Goal: Navigation & Orientation: Find specific page/section

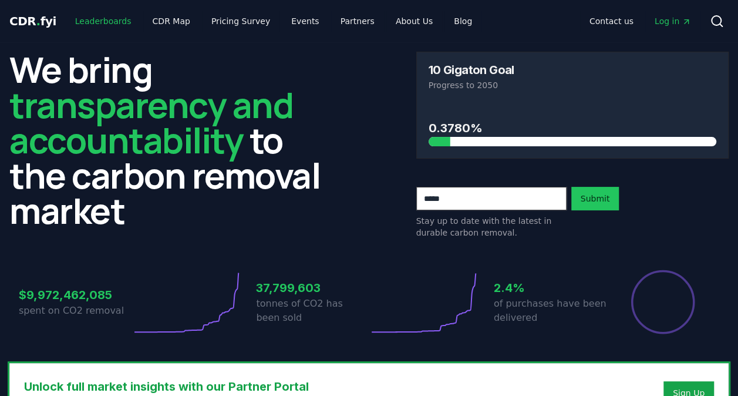
click at [108, 28] on link "Leaderboards" at bounding box center [103, 21] width 75 height 21
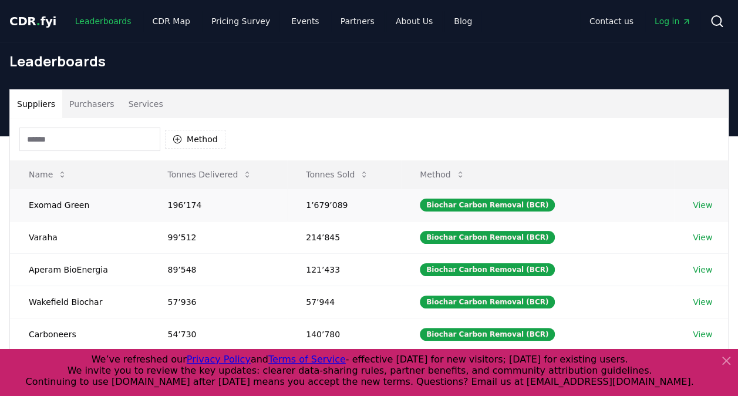
scroll to position [12, 0]
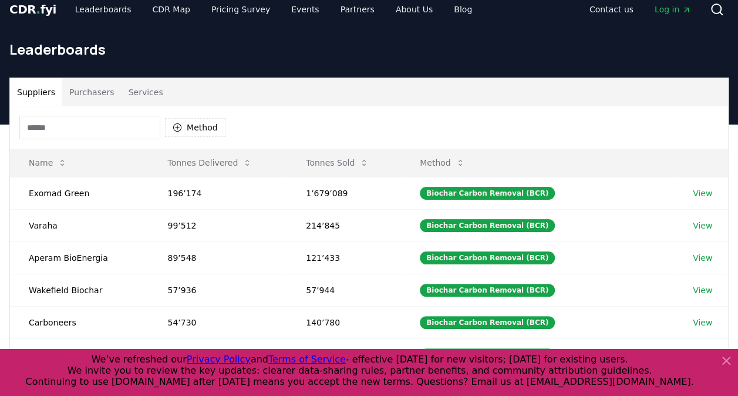
click at [95, 87] on button "Purchasers" at bounding box center [91, 92] width 59 height 28
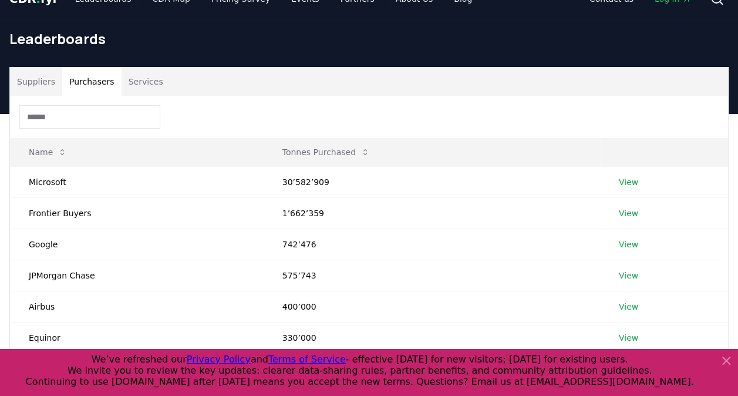
scroll to position [0, 0]
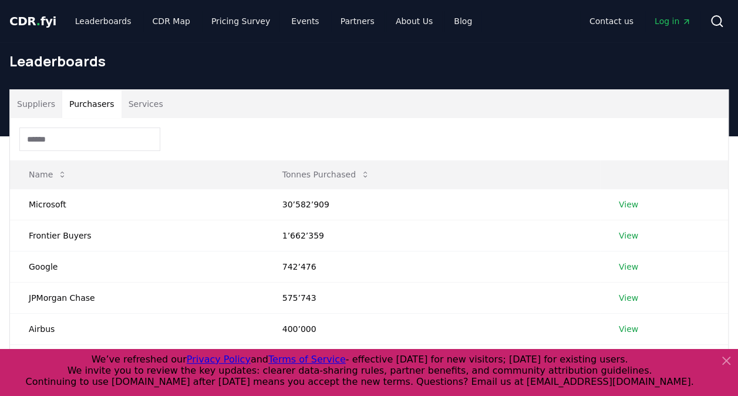
click at [661, 19] on span "Log in" at bounding box center [673, 21] width 36 height 12
